Goal: Task Accomplishment & Management: Complete application form

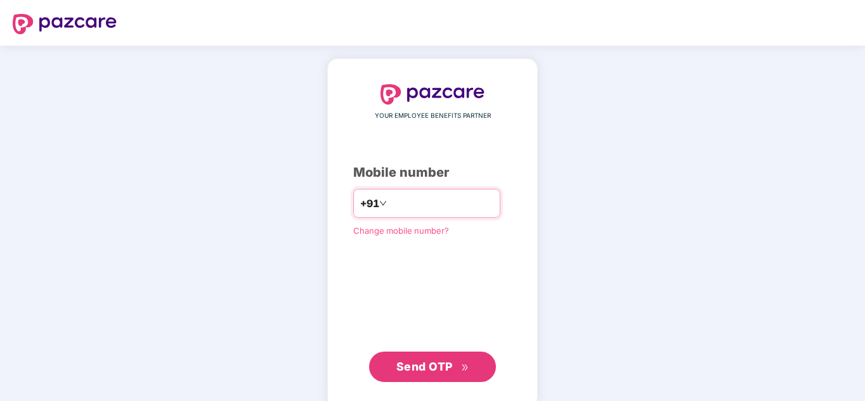
click at [407, 206] on input "number" at bounding box center [441, 203] width 104 height 20
type input "**********"
click at [437, 369] on span "Send OTP" at bounding box center [424, 366] width 56 height 13
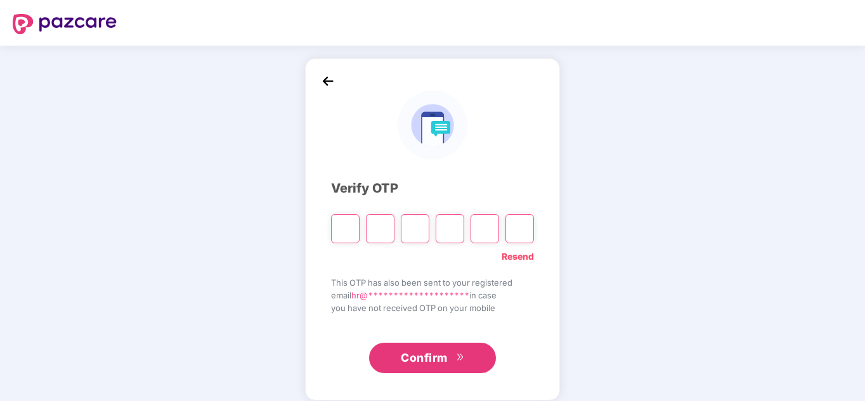
paste input "*"
type input "*"
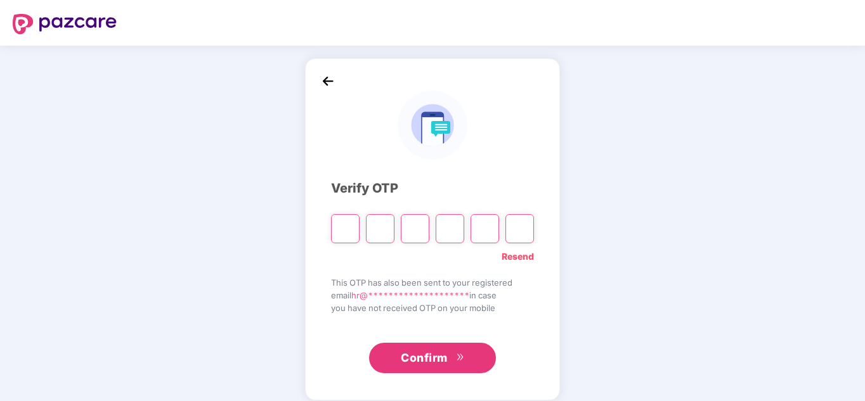
type input "*"
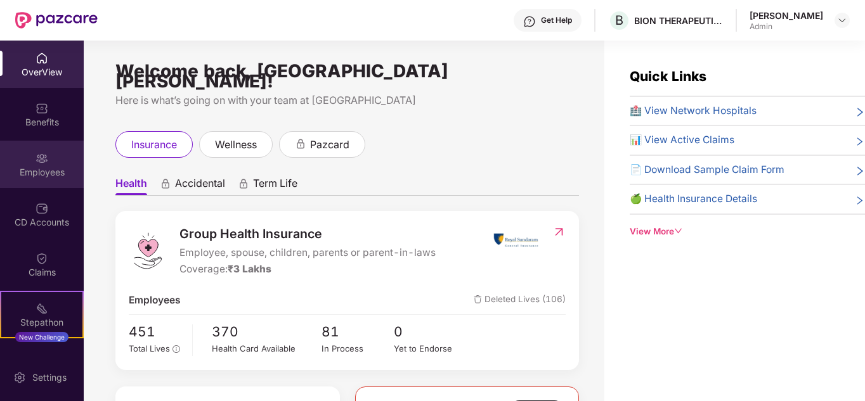
click at [43, 164] on img at bounding box center [42, 158] width 13 height 13
